Goal: Task Accomplishment & Management: Complete application form

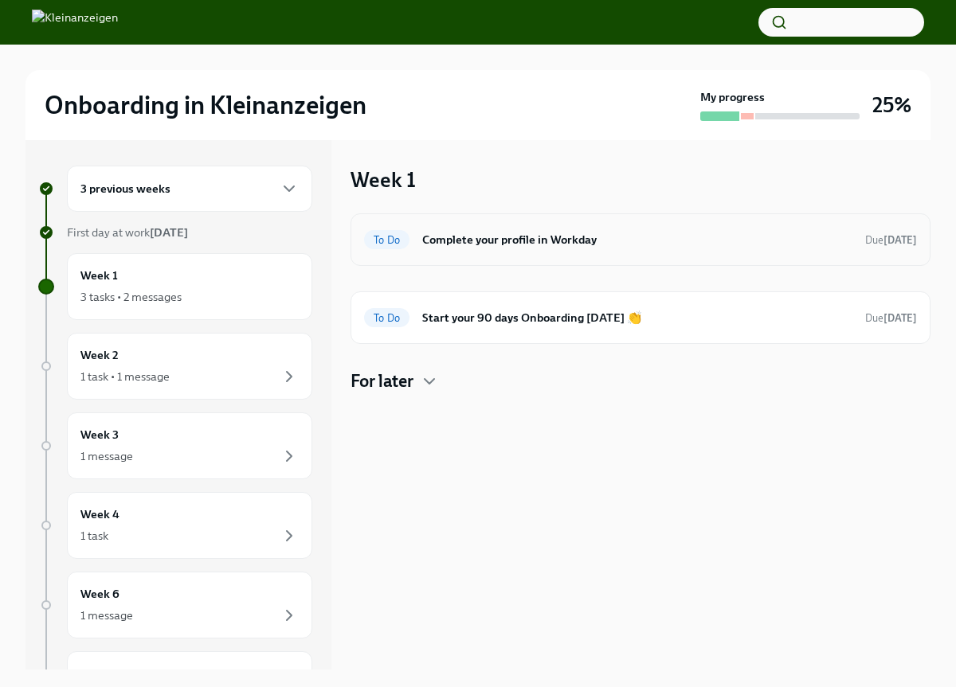
click at [565, 229] on div "To Do Complete your profile in Workday Due [DATE]" at bounding box center [640, 239] width 553 height 25
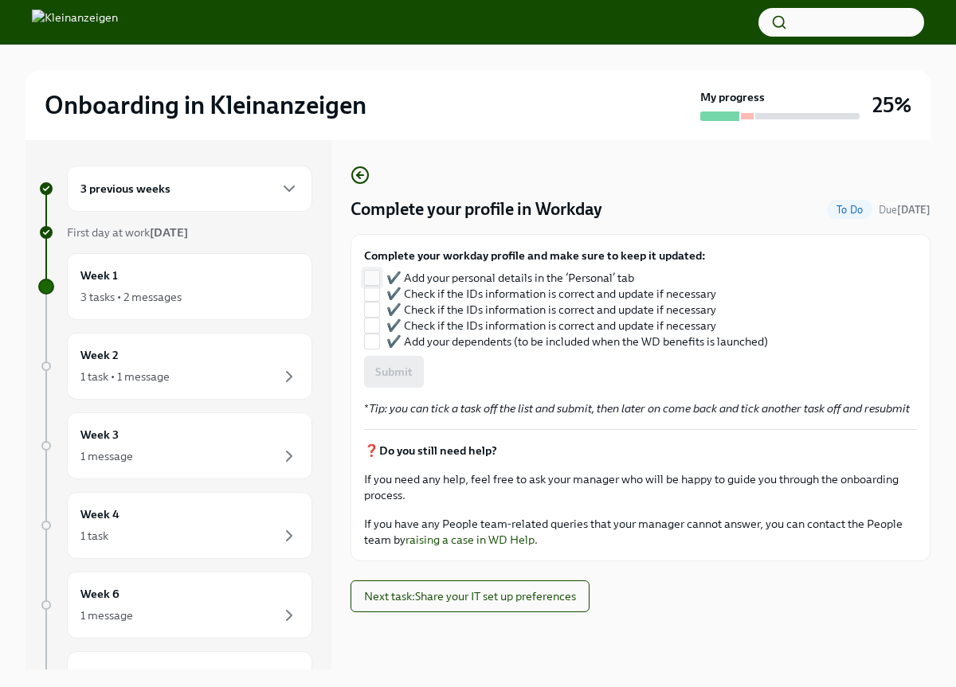
click at [373, 280] on input "✔️ Add your personal details in the ‘Personal’ tab" at bounding box center [372, 278] width 14 height 14
checkbox input "true"
click at [373, 298] on input "✔️ Check if the IDs information is correct and update if necessary" at bounding box center [372, 294] width 14 height 14
checkbox input "false"
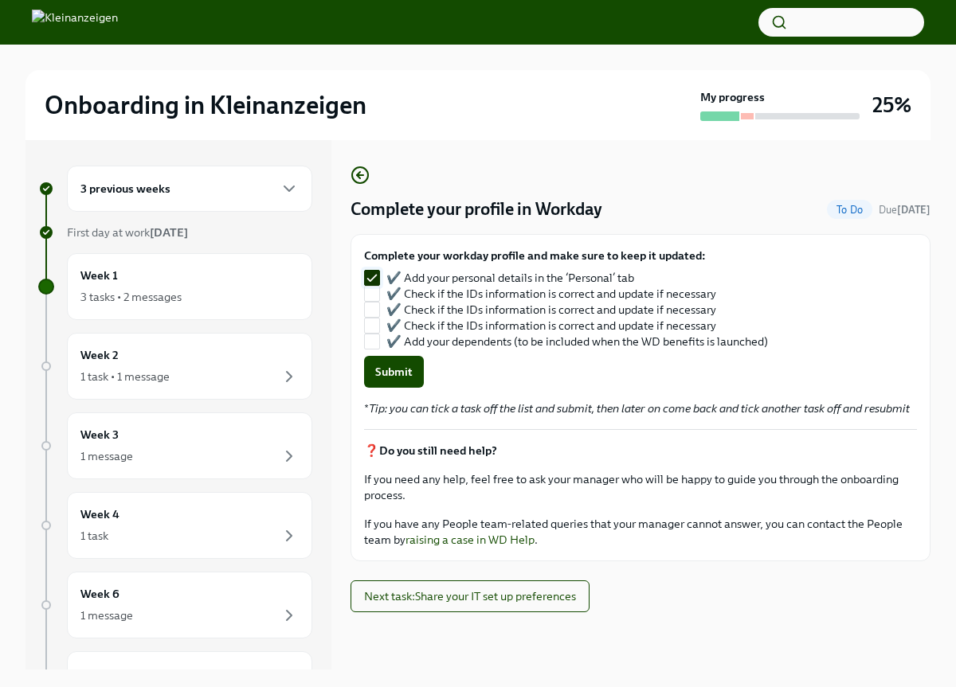
click at [371, 277] on input "✔️ Add your personal details in the ‘Personal’ tab" at bounding box center [372, 278] width 14 height 14
click at [372, 275] on input "✔️ Add your personal details in the ‘Personal’ tab" at bounding box center [372, 278] width 14 height 14
checkbox input "true"
click at [373, 299] on input "✔️ Check if the IDs information is correct and update if necessary" at bounding box center [372, 294] width 14 height 14
checkbox input "true"
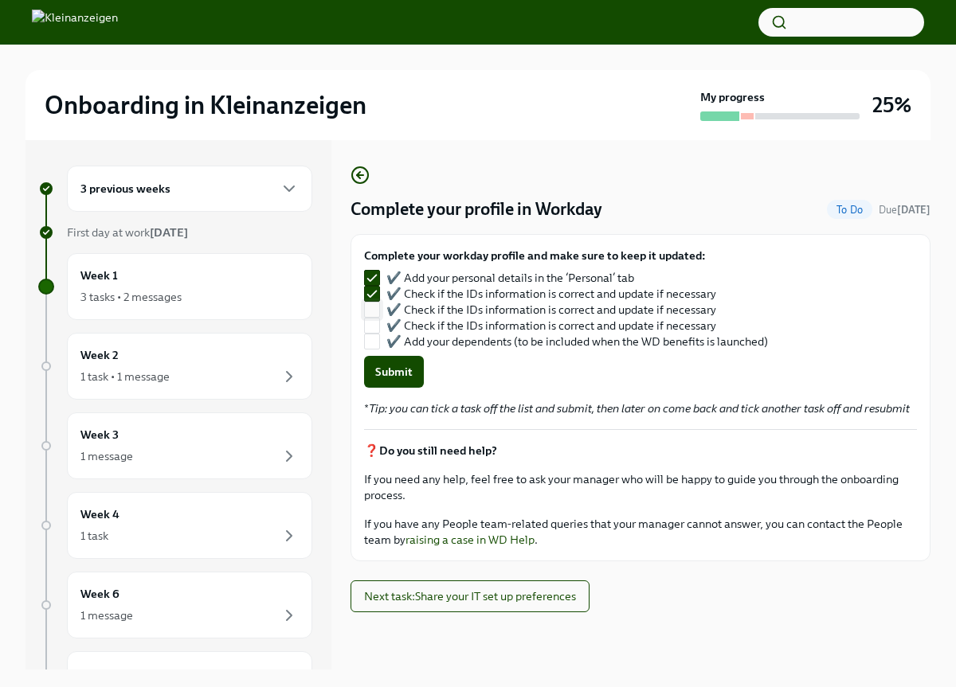
click at [373, 315] on input "✔️ Check if the IDs information is correct and update if necessary" at bounding box center [372, 310] width 14 height 14
checkbox input "true"
click at [375, 332] on input "✔️ Check if the IDs information is correct and update if necessary" at bounding box center [372, 326] width 14 height 14
checkbox input "true"
click at [375, 350] on form "Complete your workday profile and make sure to keep it updated: ✔️ Add your per…" at bounding box center [640, 318] width 553 height 140
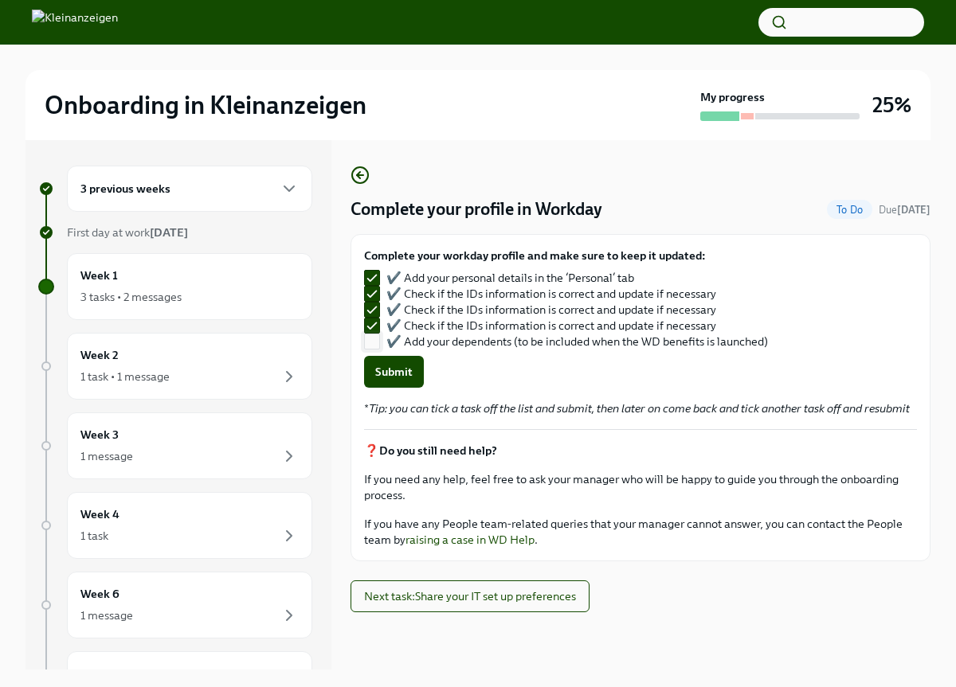
click at [369, 339] on input "✔️ Add your dependents (to be included when the WD benefits is launched)" at bounding box center [372, 341] width 14 height 14
checkbox input "true"
click at [401, 376] on span "Submit" at bounding box center [393, 372] width 37 height 16
checkbox input "false"
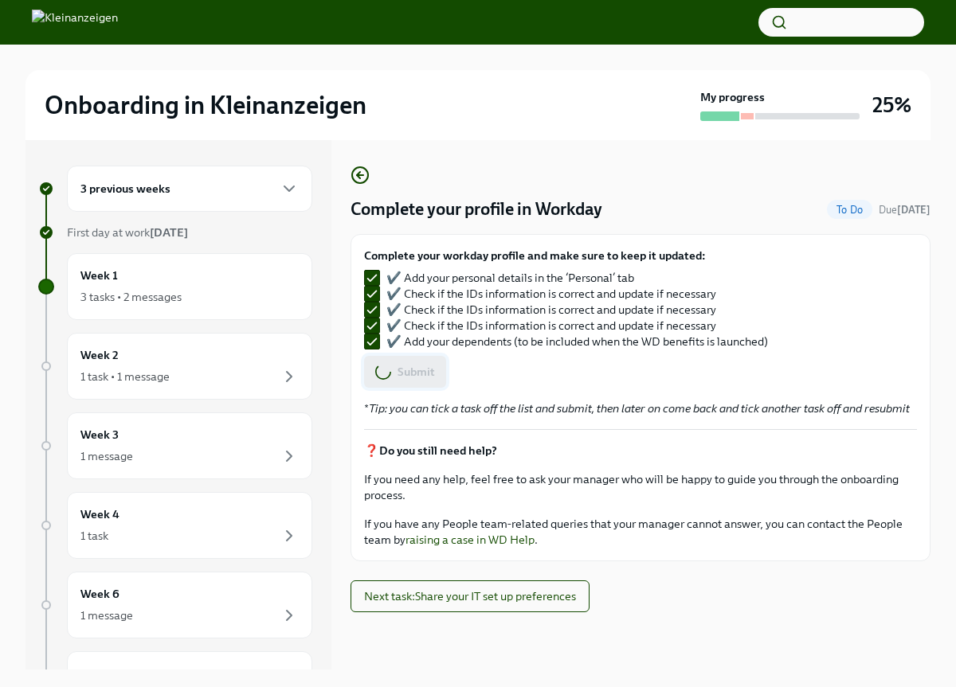
checkbox input "false"
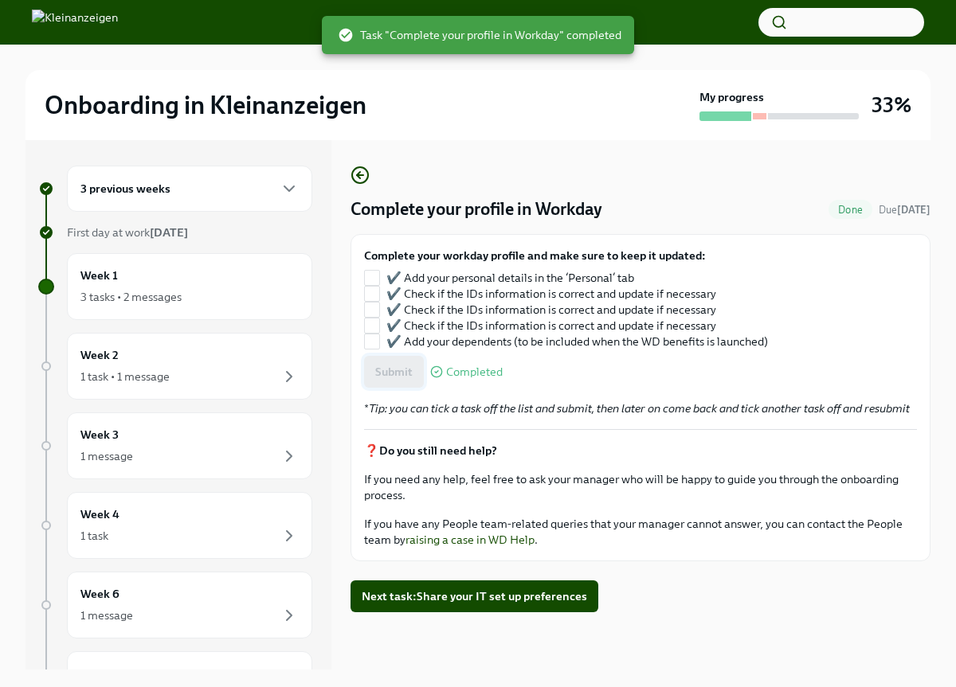
checkbox input "true"
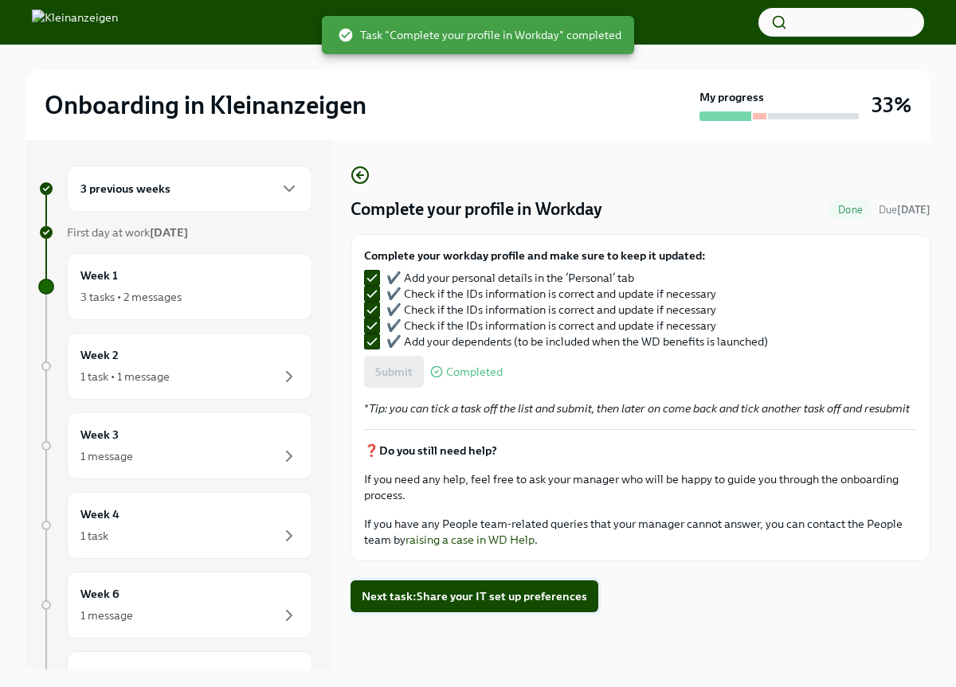
click at [470, 604] on span "Next task : Share your IT set up preferences" at bounding box center [474, 596] width 225 height 16
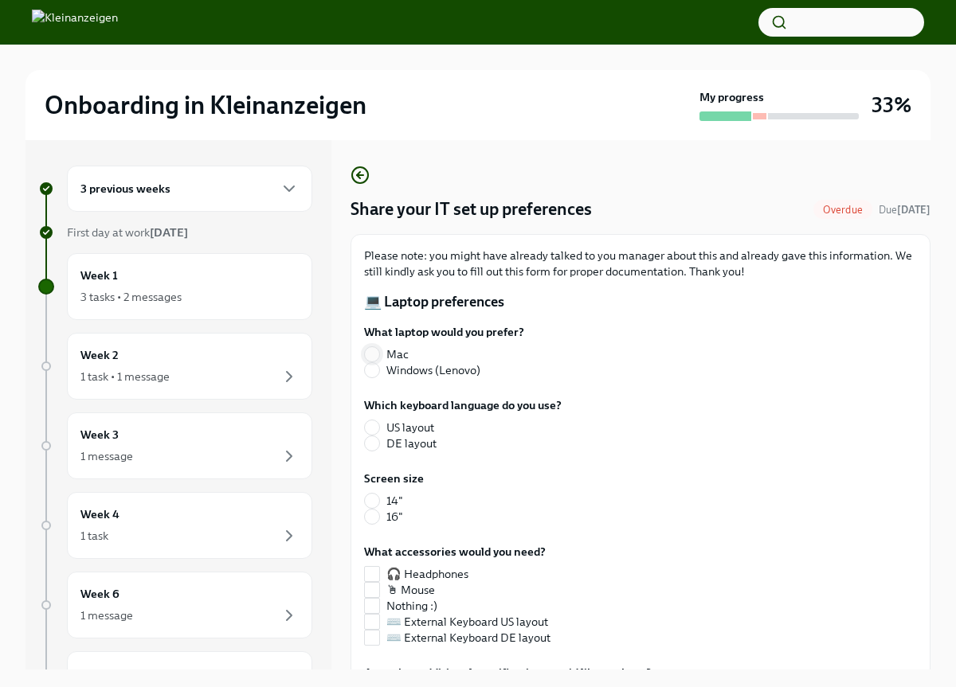
click at [376, 356] on input "Mac" at bounding box center [372, 354] width 14 height 14
radio input "true"
click at [370, 426] on input "US layout" at bounding box center [372, 427] width 14 height 14
radio input "true"
click at [371, 520] on input "16"" at bounding box center [372, 517] width 14 height 14
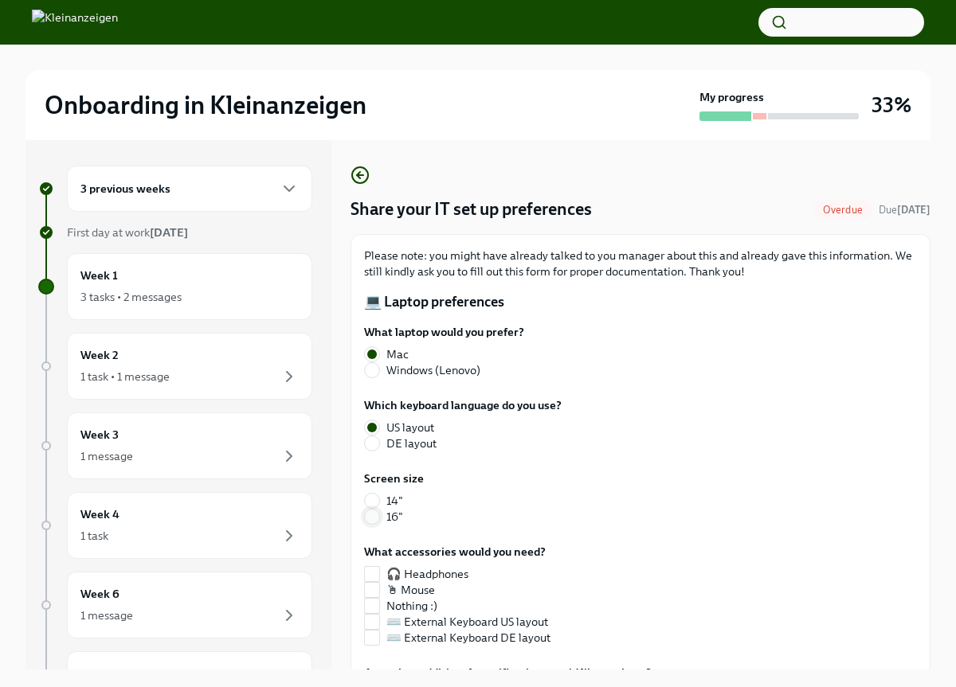
radio input "true"
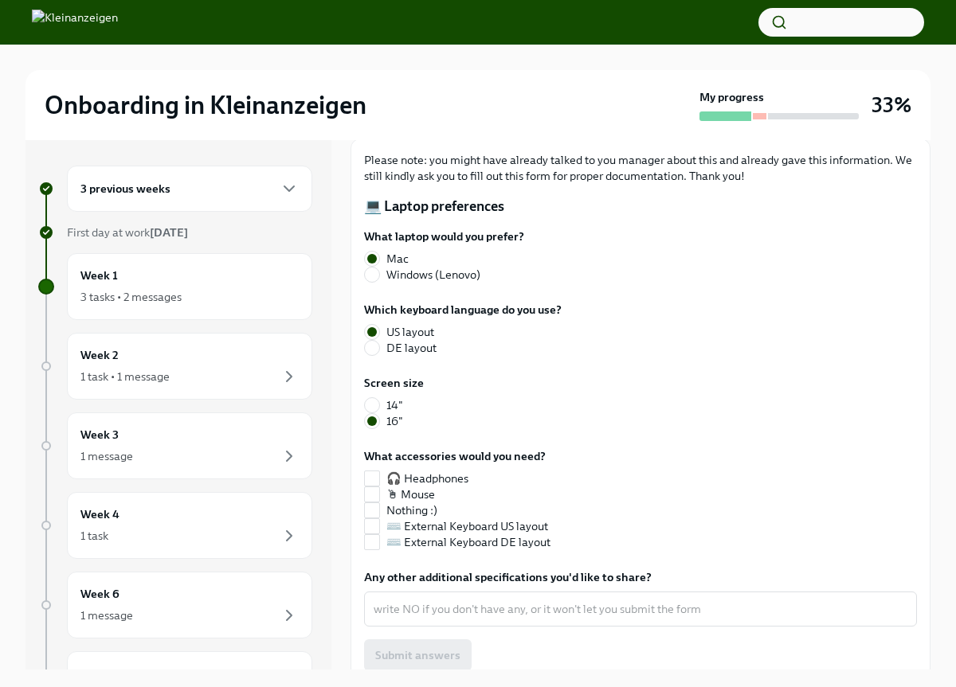
scroll to position [111, 0]
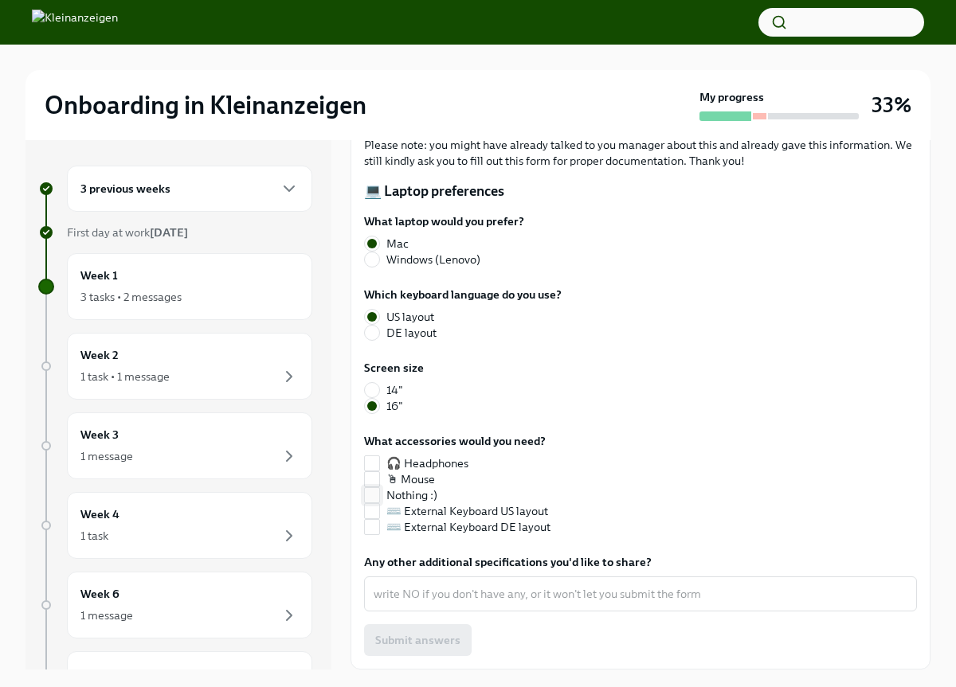
click at [372, 502] on input "Nothing :)" at bounding box center [372, 495] width 14 height 14
checkbox input "true"
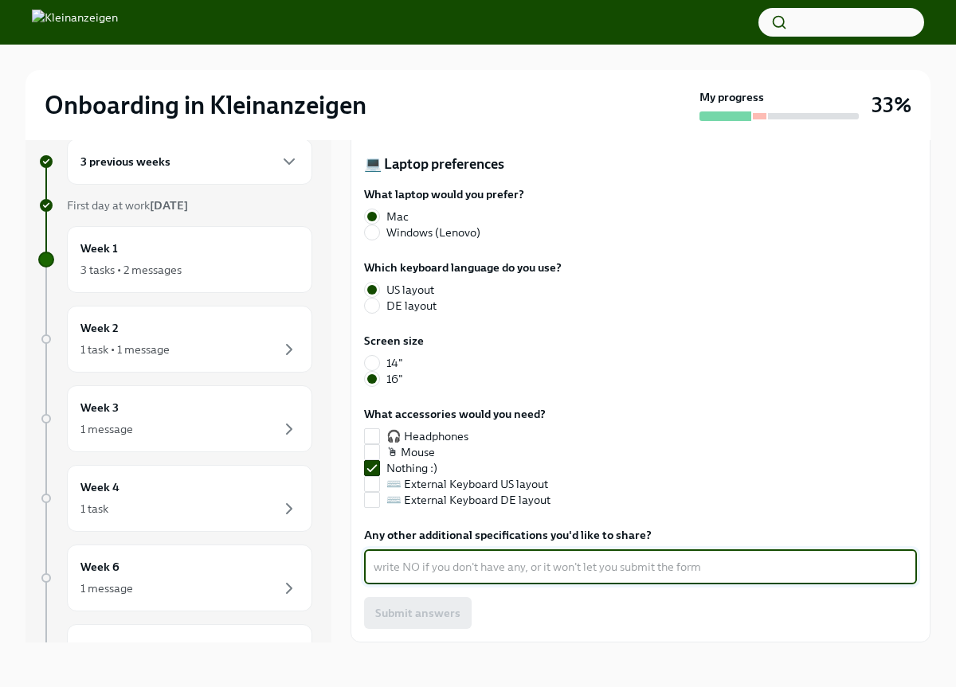
click at [445, 571] on textarea "Any other additional specifications you'd like to share?" at bounding box center [640, 566] width 534 height 19
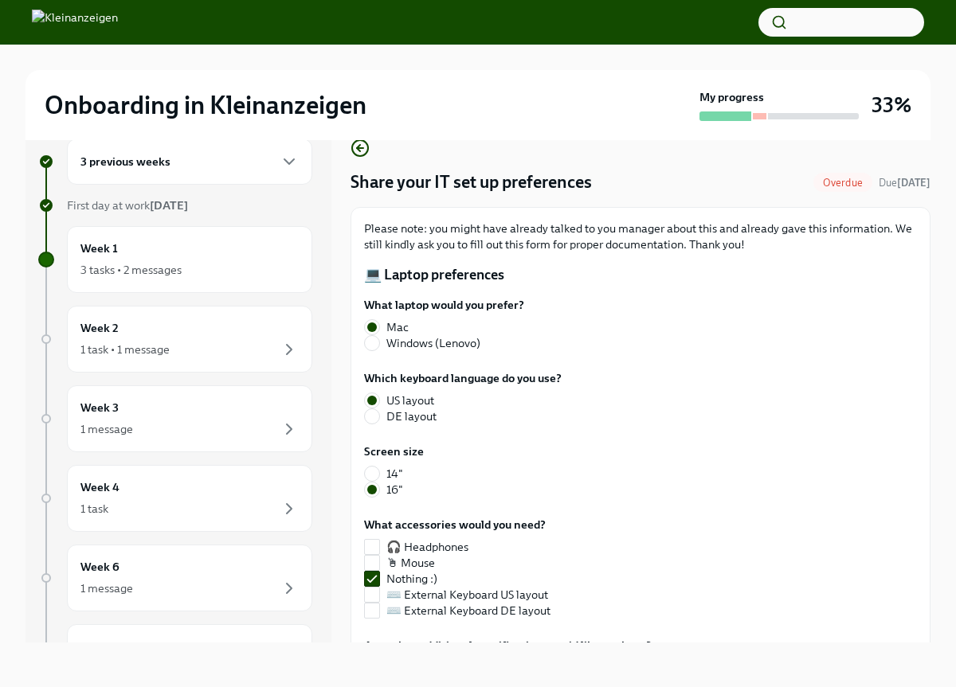
scroll to position [111, 0]
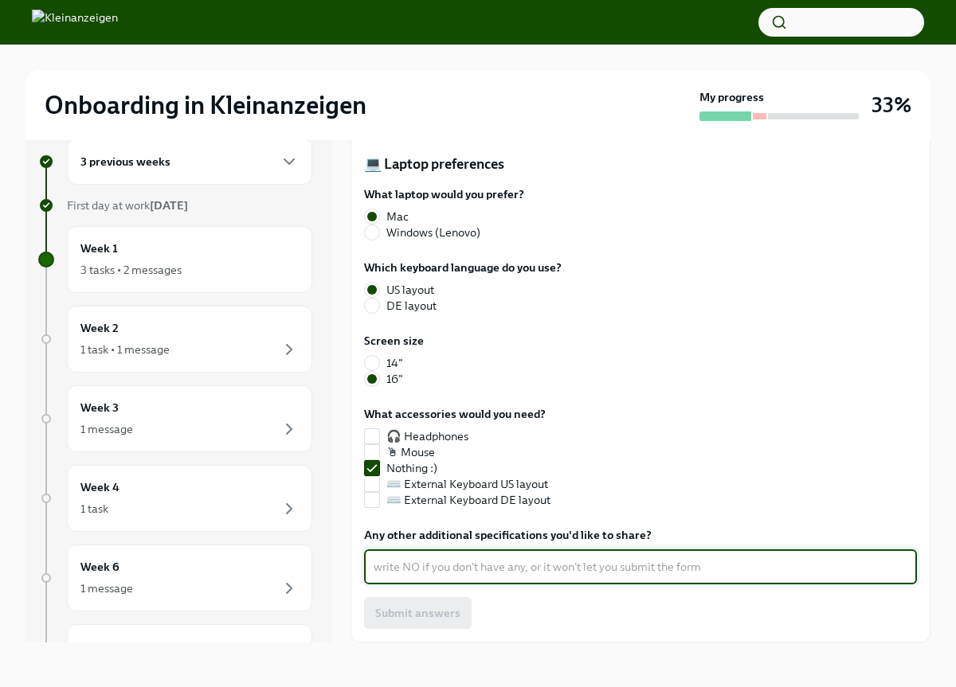
click at [424, 626] on div "Submit answers" at bounding box center [640, 613] width 553 height 32
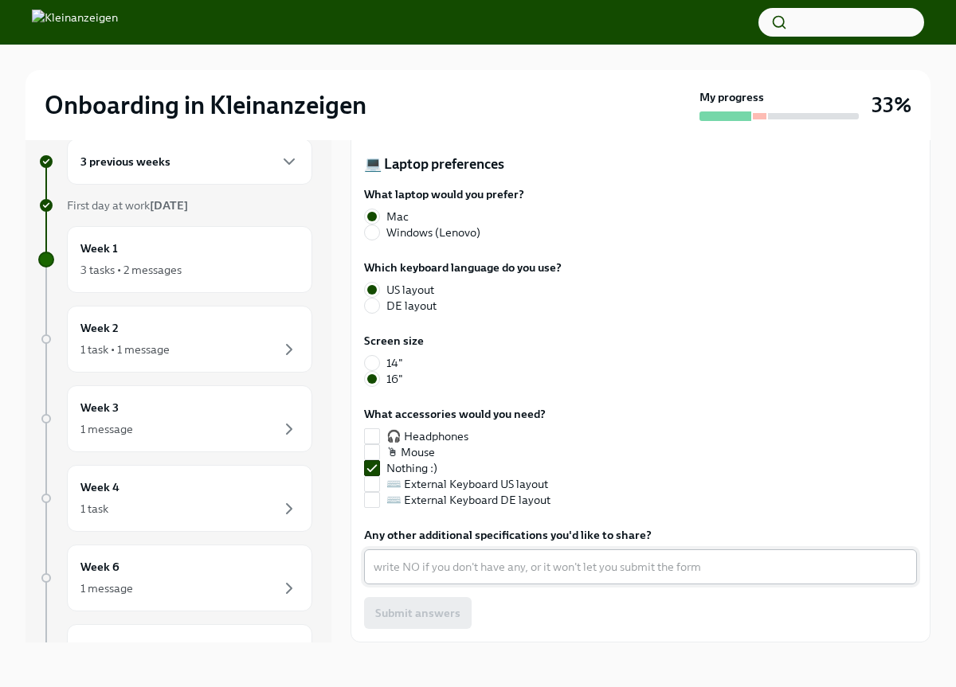
click at [462, 575] on textarea "Any other additional specifications you'd like to share?" at bounding box center [640, 566] width 534 height 19
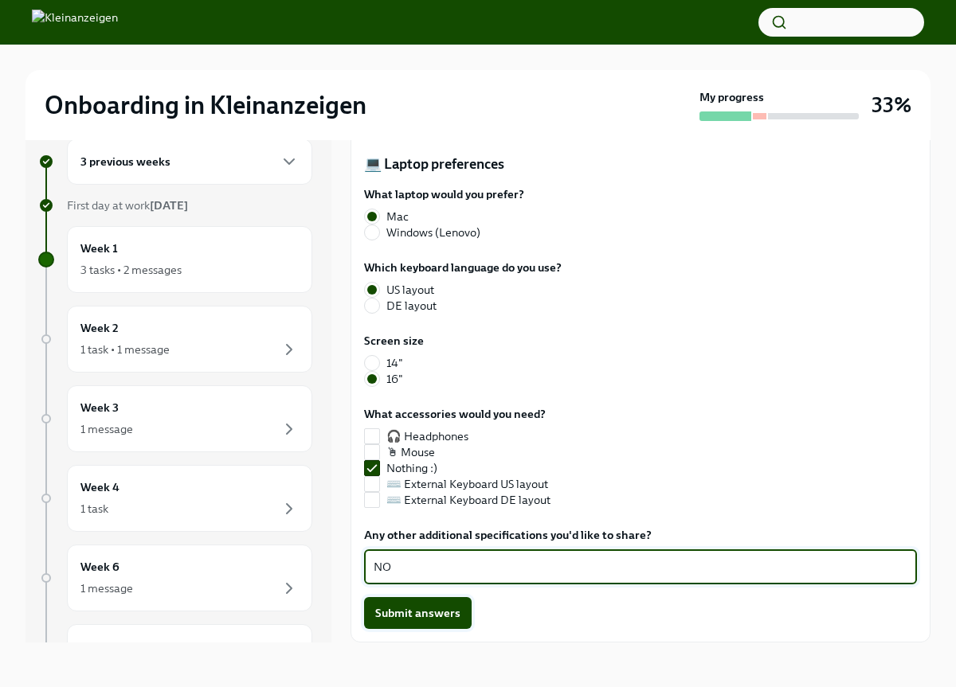
type textarea "NO"
click at [451, 620] on span "Submit answers" at bounding box center [417, 613] width 85 height 16
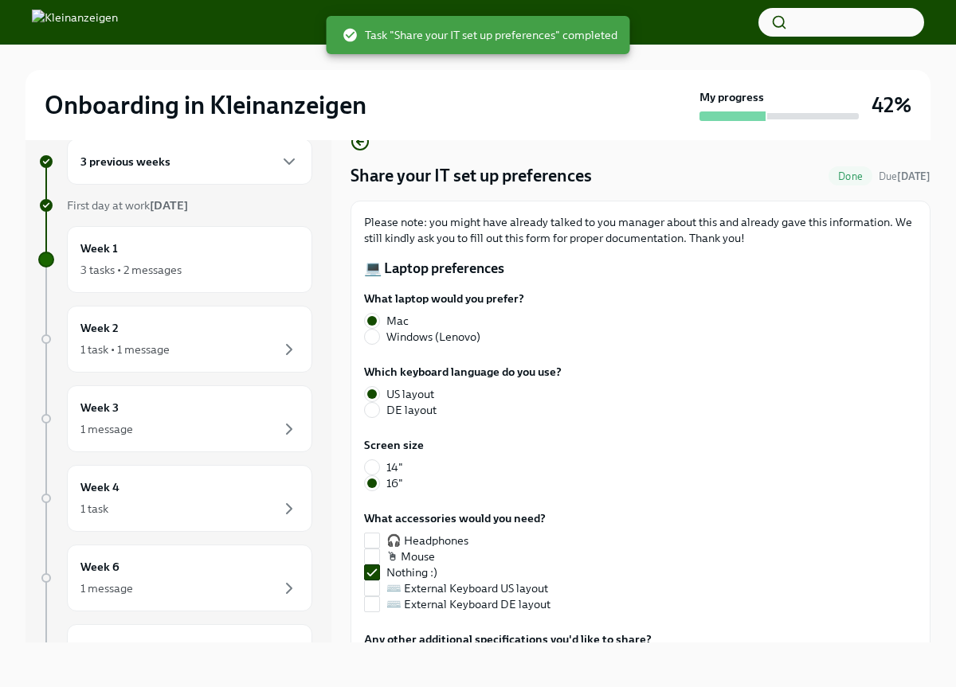
scroll to position [0, 0]
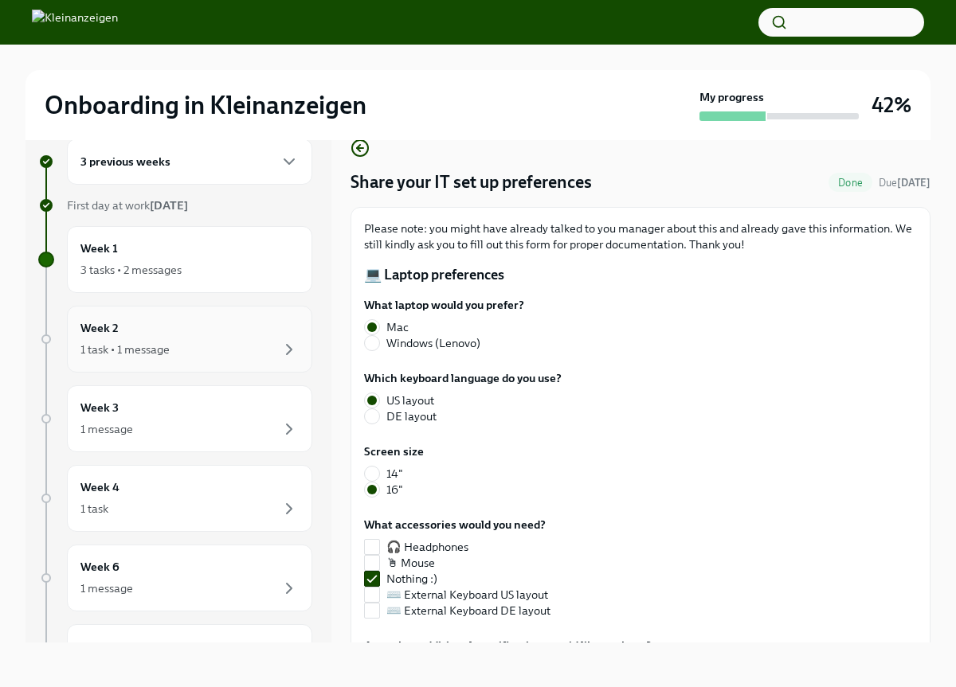
click at [242, 350] on div "1 task • 1 message" at bounding box center [189, 349] width 218 height 19
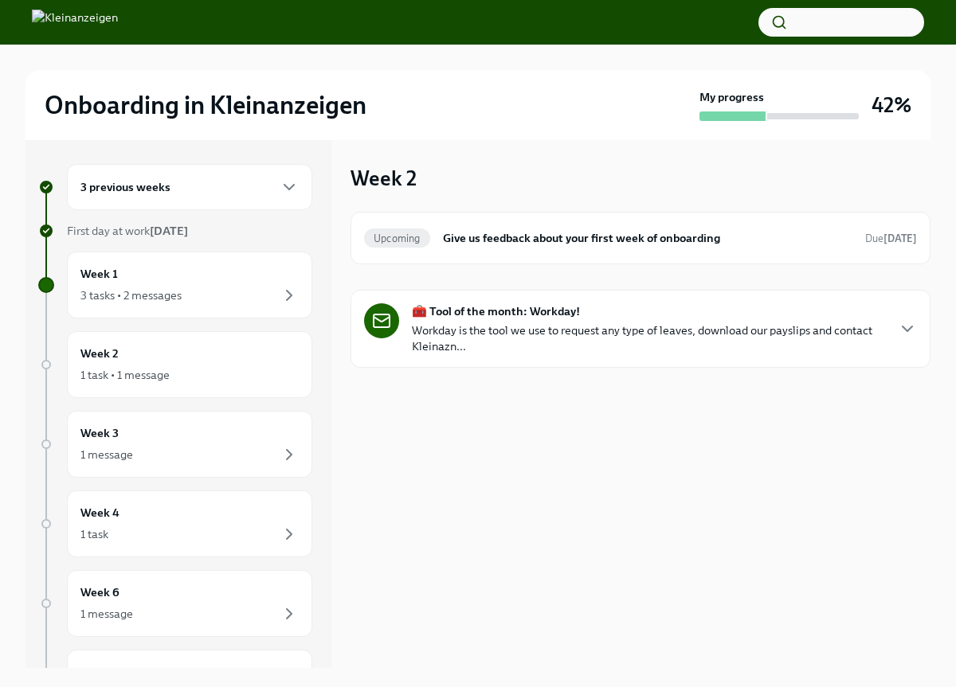
click at [521, 333] on p "Workday is the tool we use to request any type of leaves, download our payslips…" at bounding box center [648, 339] width 473 height 32
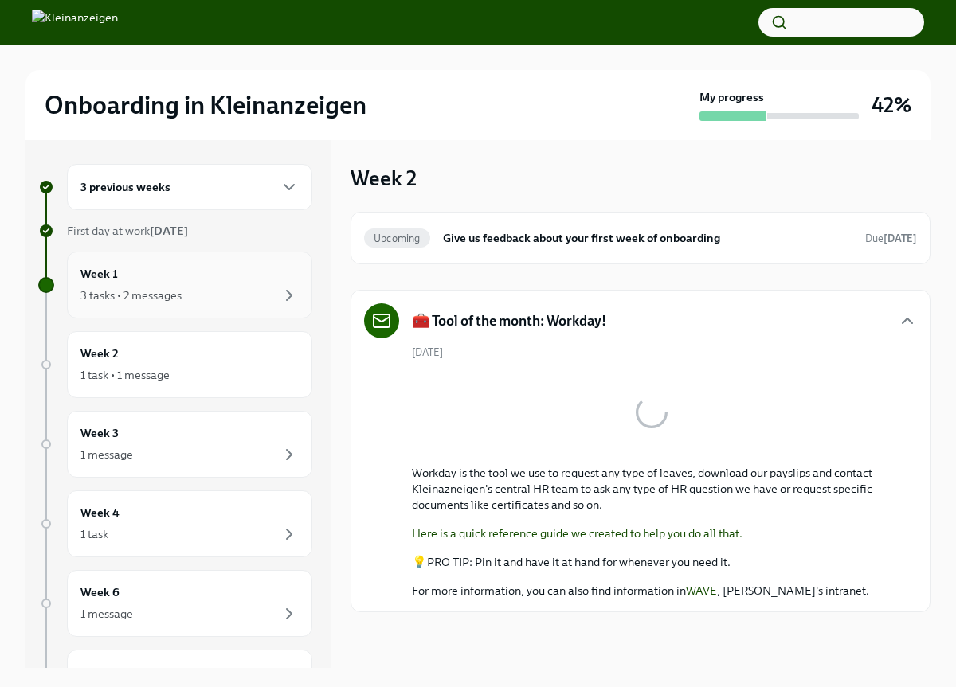
click at [252, 290] on div "3 tasks • 2 messages" at bounding box center [189, 295] width 218 height 19
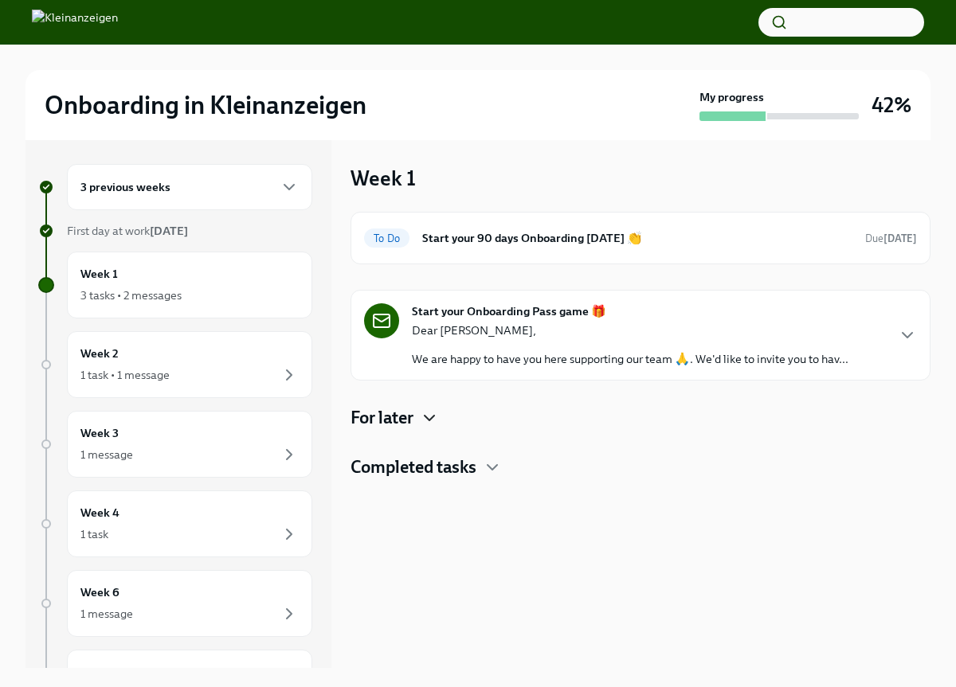
click at [430, 418] on icon "button" at bounding box center [429, 418] width 19 height 19
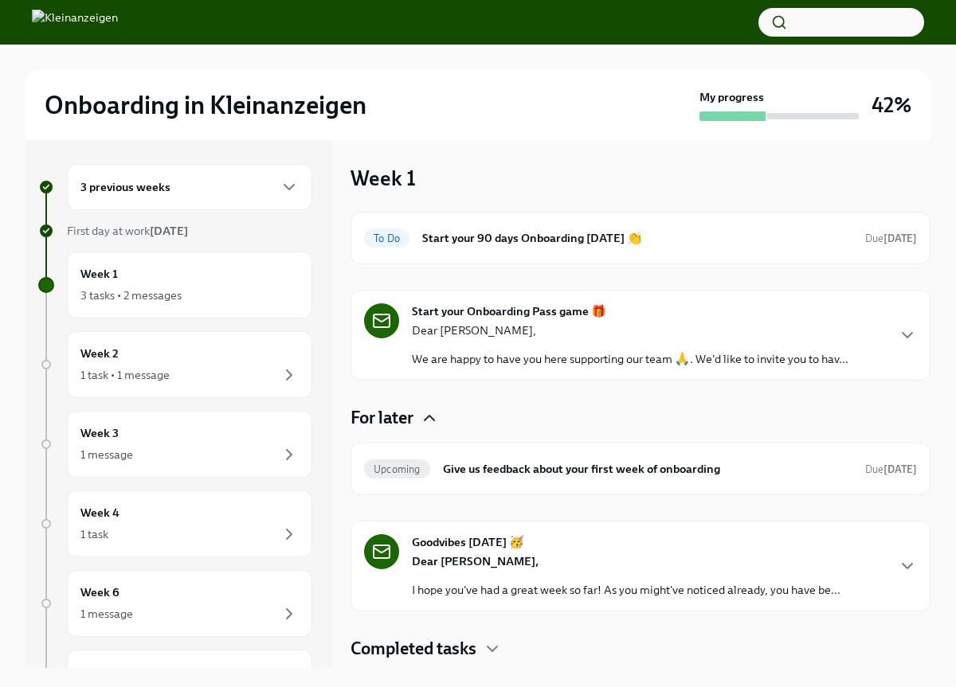
click at [534, 568] on p "Dear [PERSON_NAME]," at bounding box center [626, 561] width 428 height 16
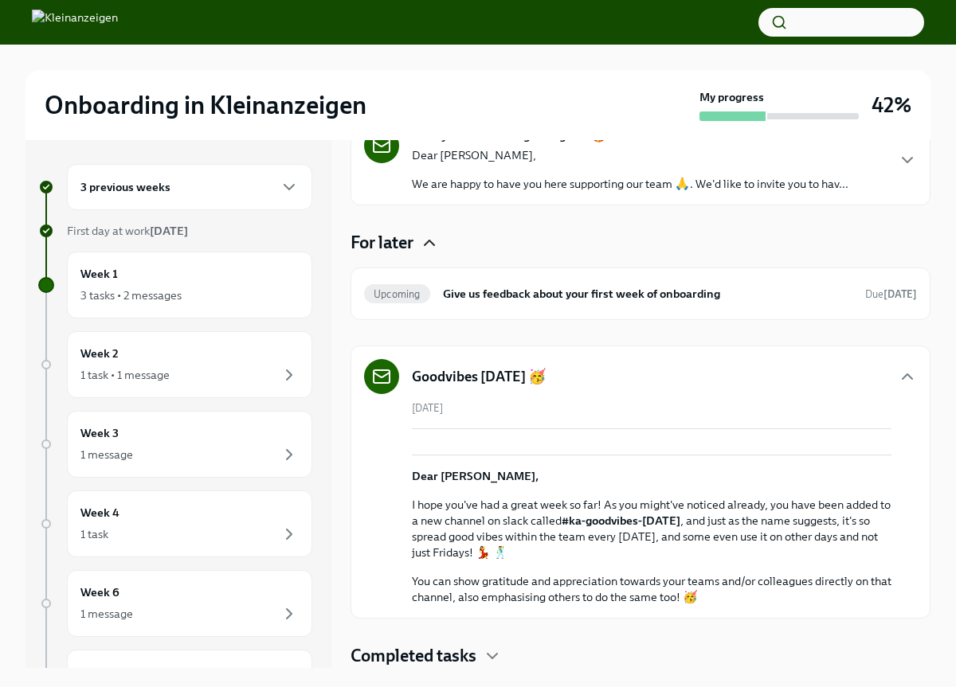
scroll to position [359, 0]
